Goal: Transaction & Acquisition: Obtain resource

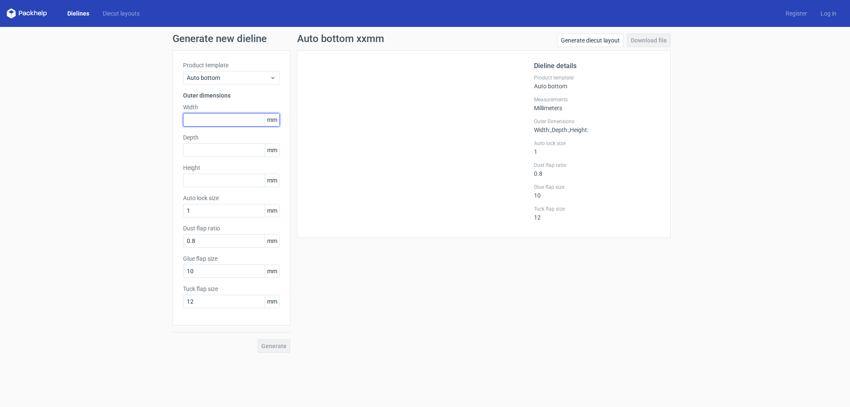
click at [223, 121] on input "text" at bounding box center [231, 119] width 97 height 13
type input "90"
click at [204, 151] on input "text" at bounding box center [231, 149] width 97 height 13
type input "90"
click at [212, 181] on input "text" at bounding box center [231, 180] width 97 height 13
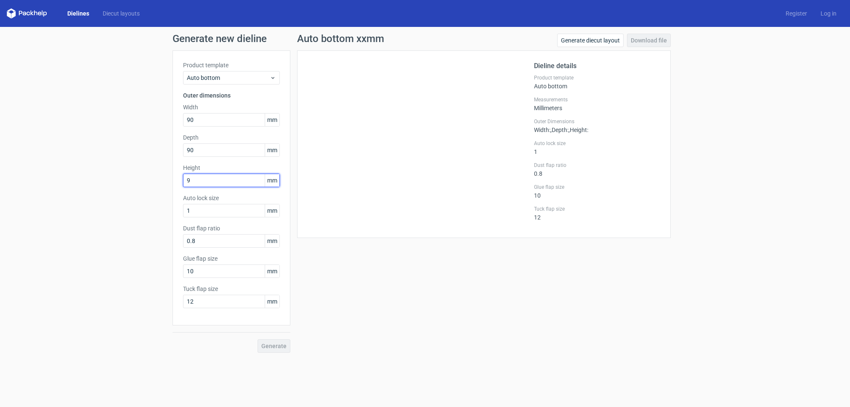
type input "95"
click at [276, 347] on span "Generate" at bounding box center [273, 346] width 25 height 6
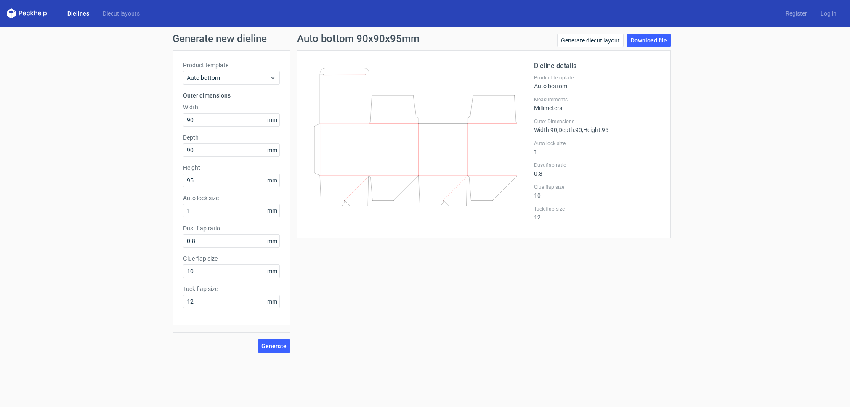
click at [216, 198] on label "Auto lock size" at bounding box center [231, 198] width 97 height 8
click at [69, 15] on link "Dielines" at bounding box center [78, 13] width 35 height 8
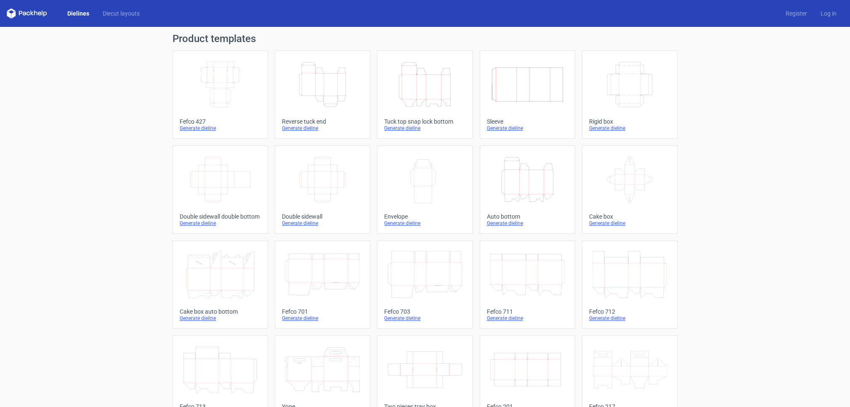
click at [317, 92] on icon "Height Depth Width" at bounding box center [322, 84] width 74 height 47
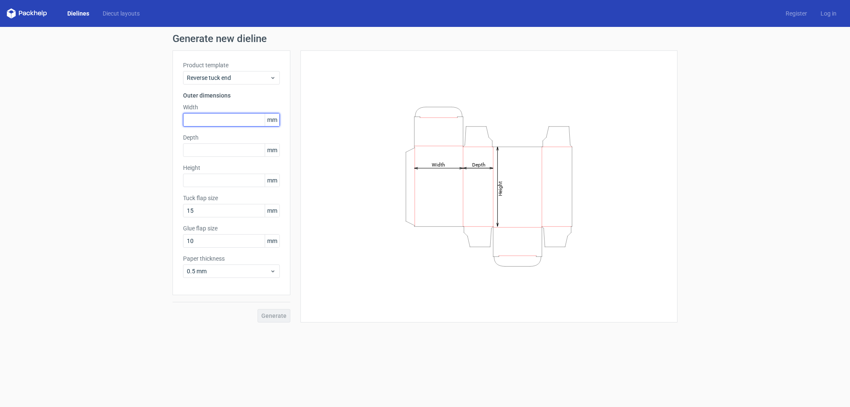
click at [206, 125] on input "text" at bounding box center [231, 119] width 97 height 13
type input "90"
type input "95"
click at [276, 318] on span "Generate" at bounding box center [273, 316] width 25 height 6
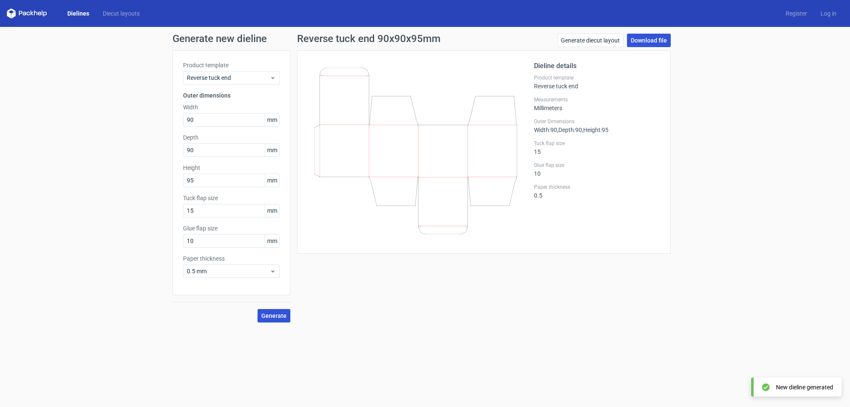
click at [650, 40] on link "Download file" at bounding box center [649, 40] width 44 height 13
